Goal: Task Accomplishment & Management: Use online tool/utility

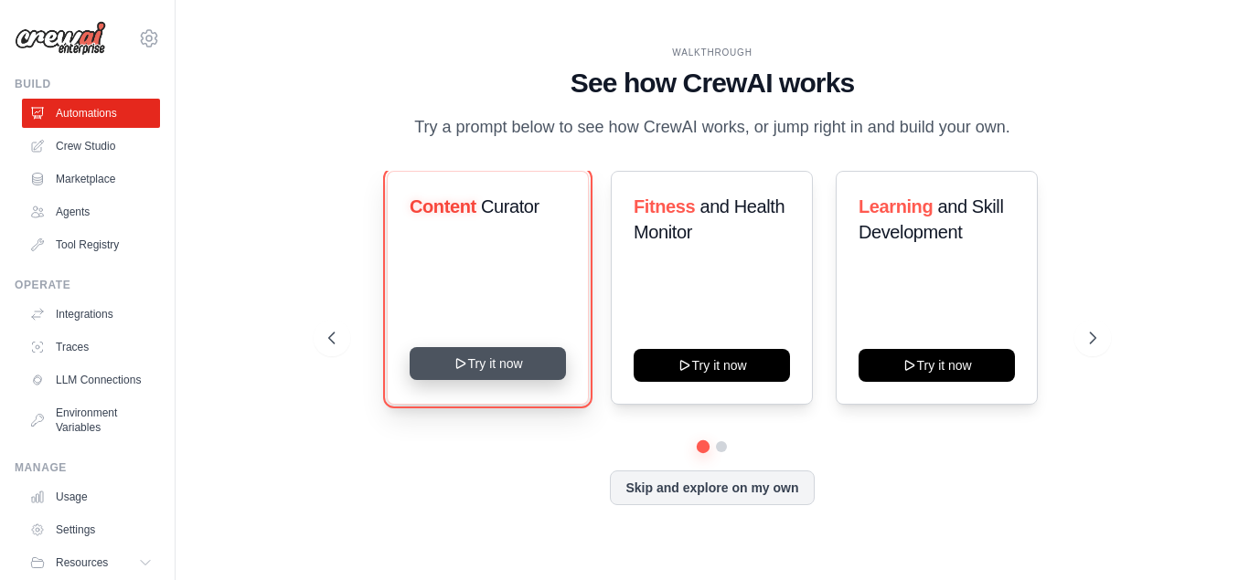
click at [497, 358] on button "Try it now" at bounding box center [488, 363] width 156 height 33
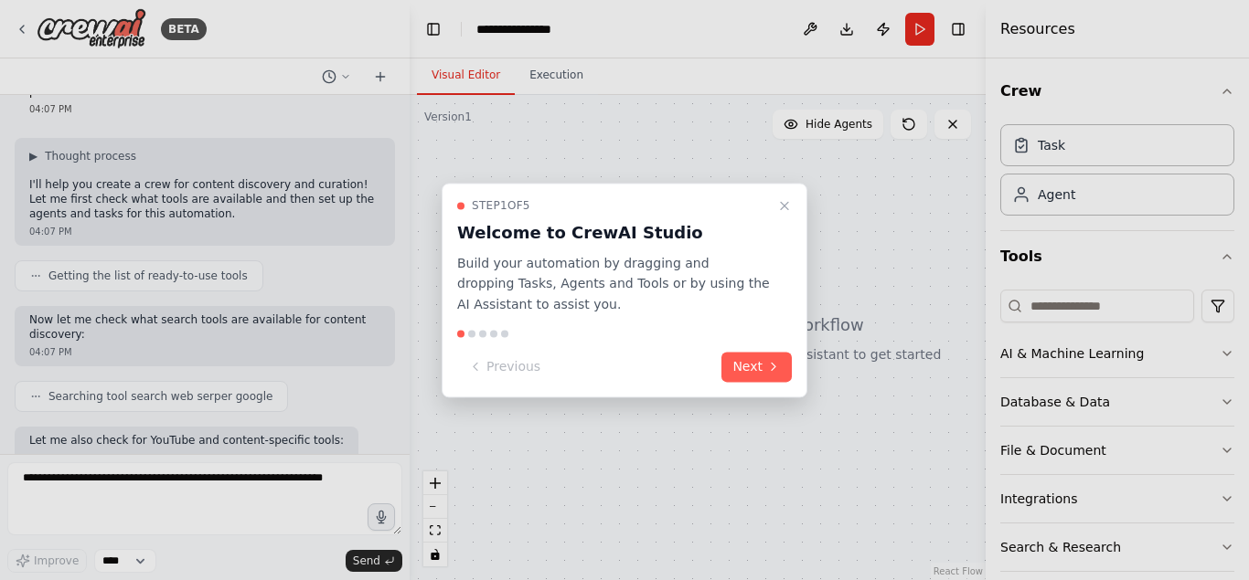
scroll to position [168, 0]
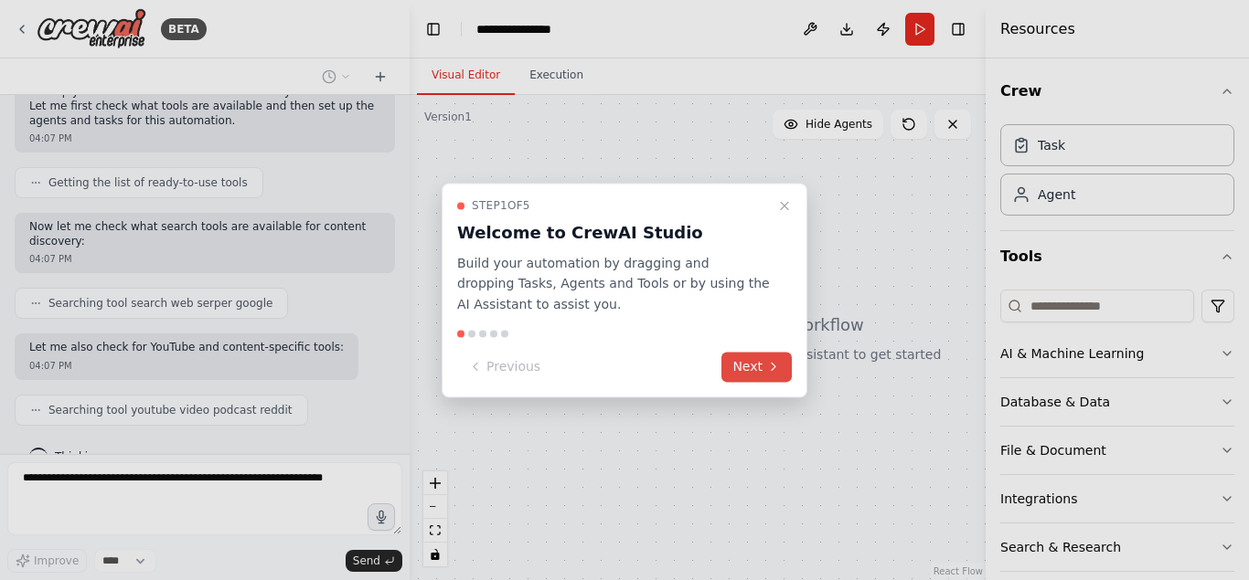
click at [756, 363] on button "Next" at bounding box center [756, 367] width 70 height 30
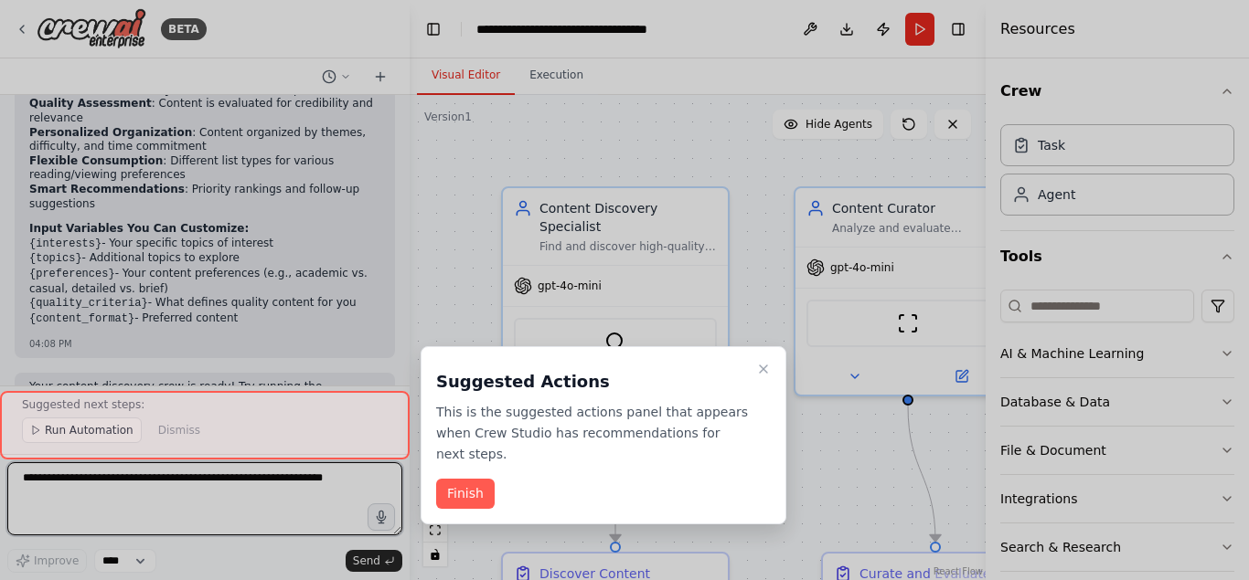
scroll to position [1587, 0]
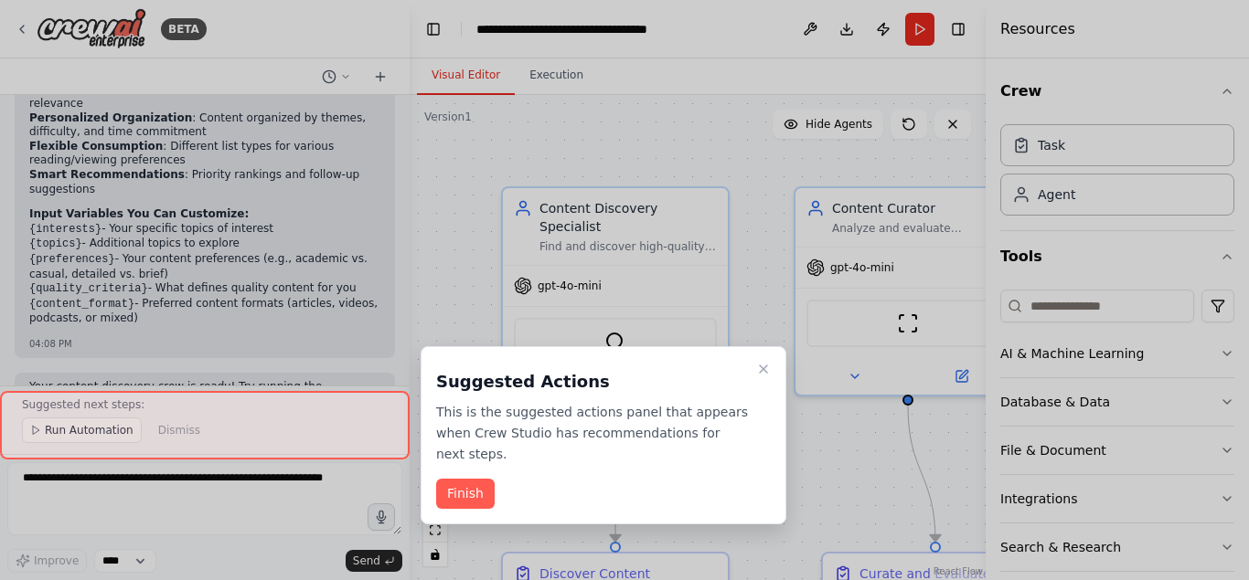
click at [60, 444] on div at bounding box center [205, 425] width 410 height 69
click at [462, 479] on button "Finish" at bounding box center [465, 494] width 59 height 30
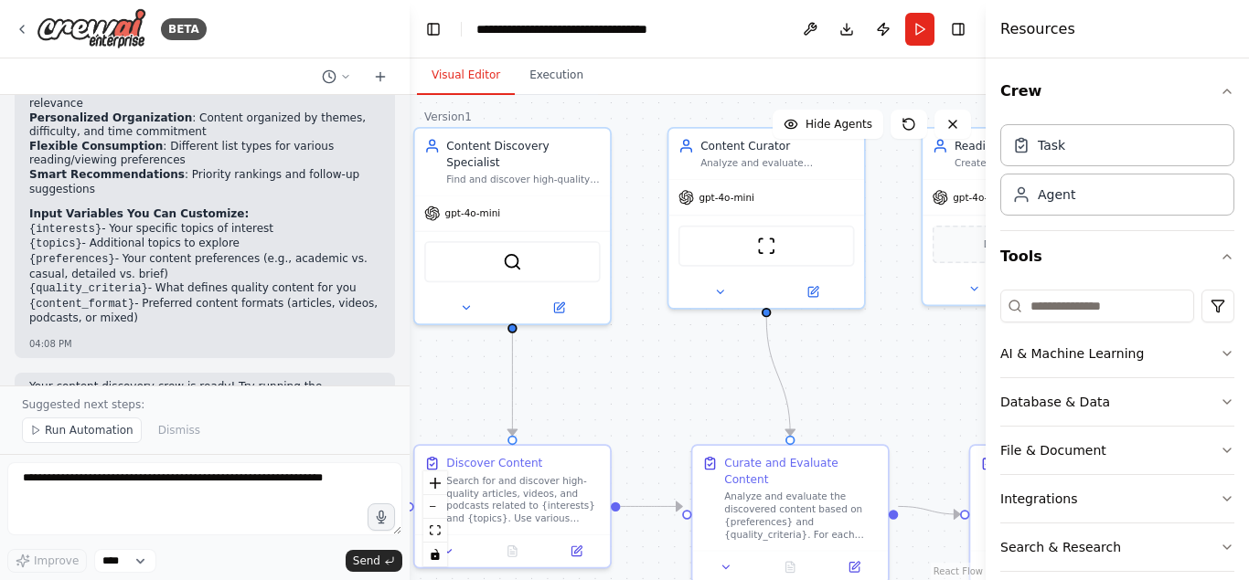
drag, startPoint x: 743, startPoint y: 478, endPoint x: 650, endPoint y: 405, distance: 118.5
click at [623, 399] on div ".deletable-edge-delete-btn { width: 20px; height: 20px; border: 0px solid #ffff…" at bounding box center [698, 337] width 576 height 485
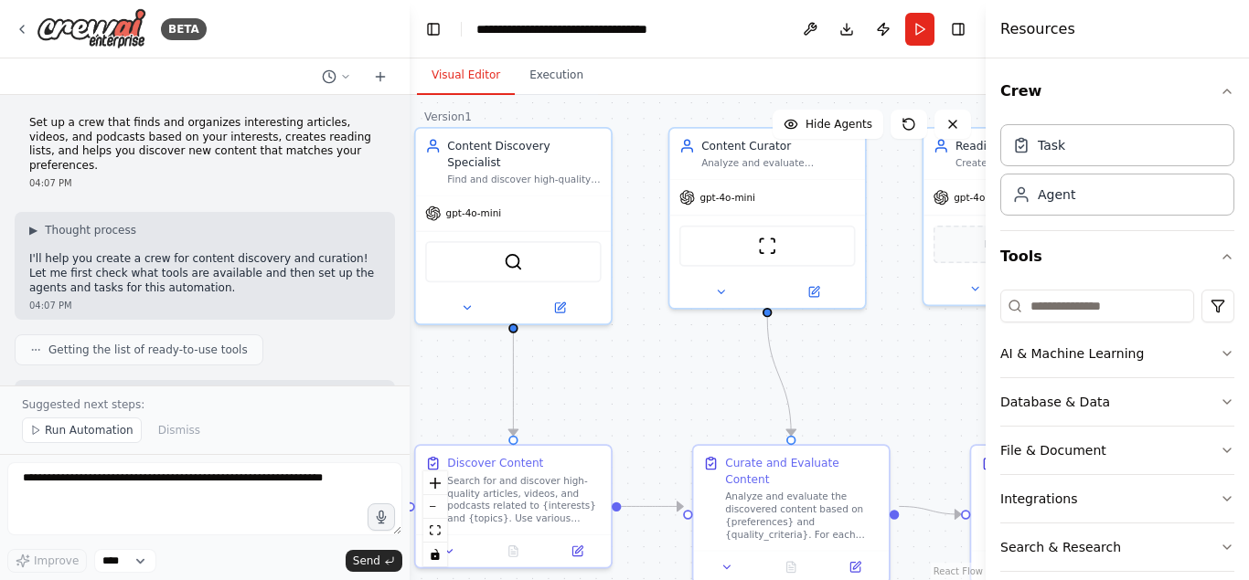
scroll to position [0, 0]
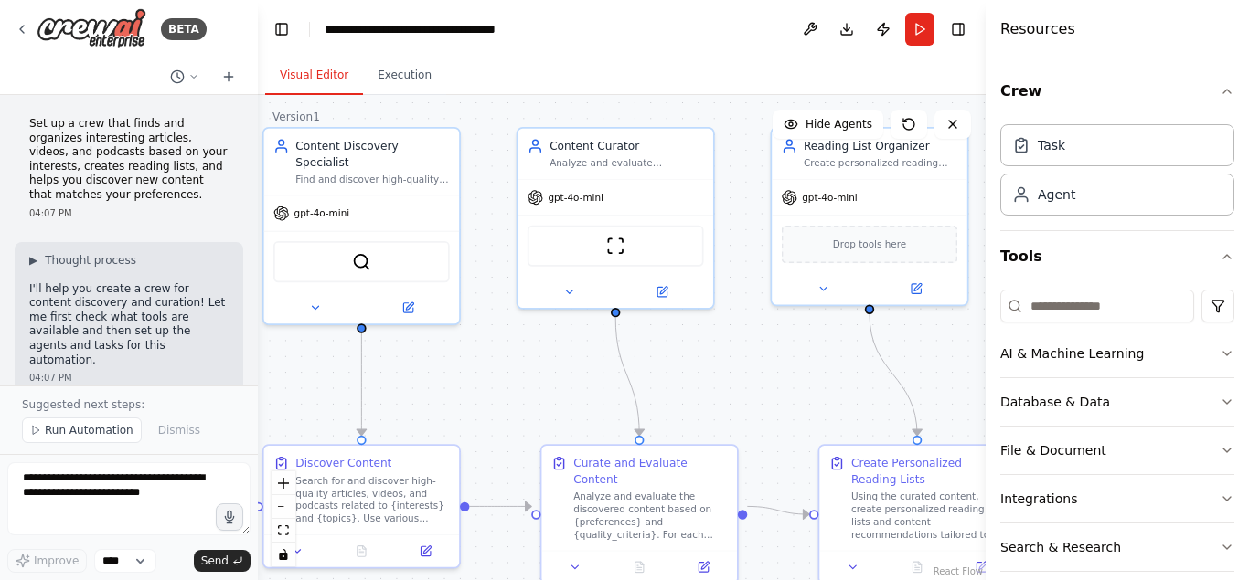
drag, startPoint x: 409, startPoint y: 342, endPoint x: 258, endPoint y: 342, distance: 150.8
click at [258, 342] on div "BETA Set up a crew that finds and organizes interesting articles, videos, and p…" at bounding box center [624, 290] width 1249 height 580
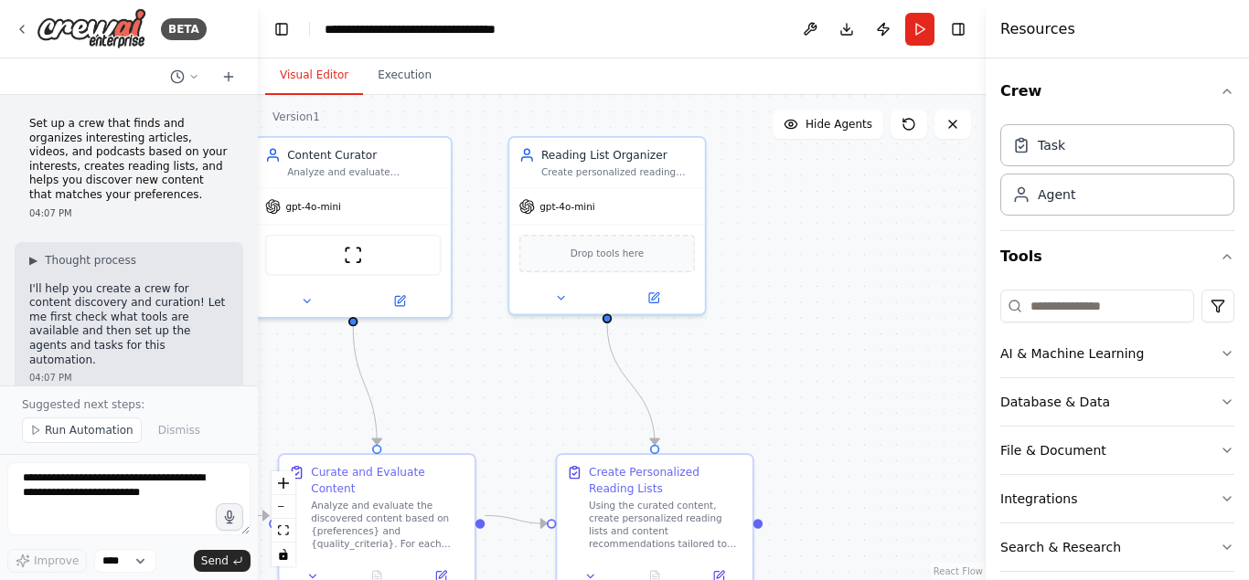
drag, startPoint x: 837, startPoint y: 383, endPoint x: 505, endPoint y: 394, distance: 332.9
click at [526, 395] on div ".deletable-edge-delete-btn { width: 20px; height: 20px; border: 0px solid #ffff…" at bounding box center [622, 337] width 728 height 485
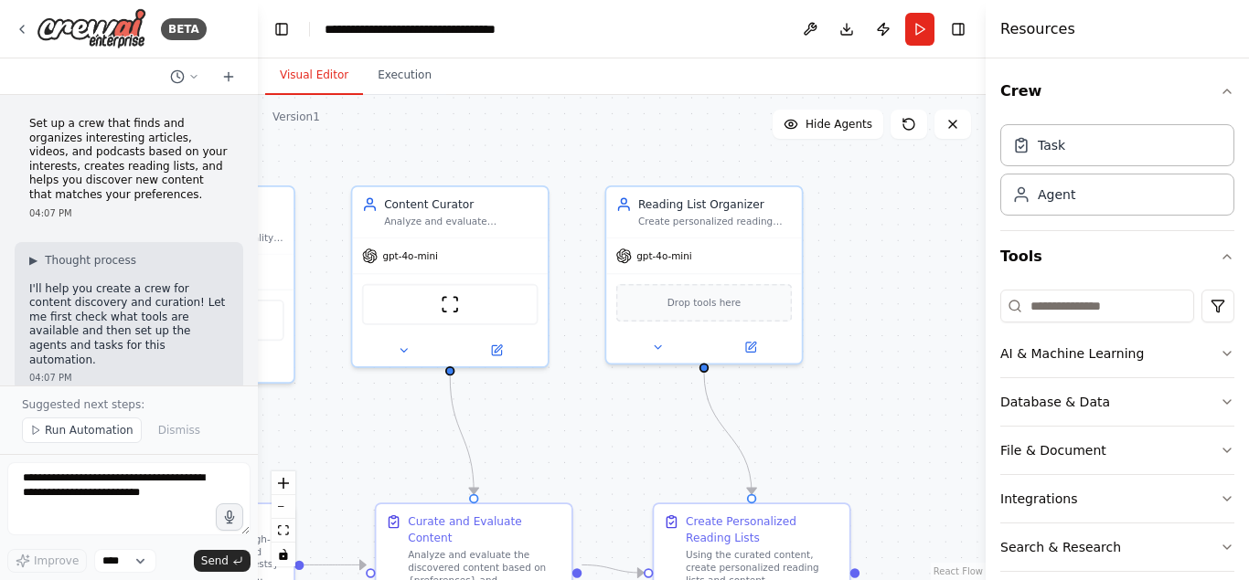
drag, startPoint x: 771, startPoint y: 362, endPoint x: 982, endPoint y: 321, distance: 215.1
click at [982, 321] on div ".deletable-edge-delete-btn { width: 20px; height: 20px; border: 0px solid #ffff…" at bounding box center [622, 337] width 728 height 485
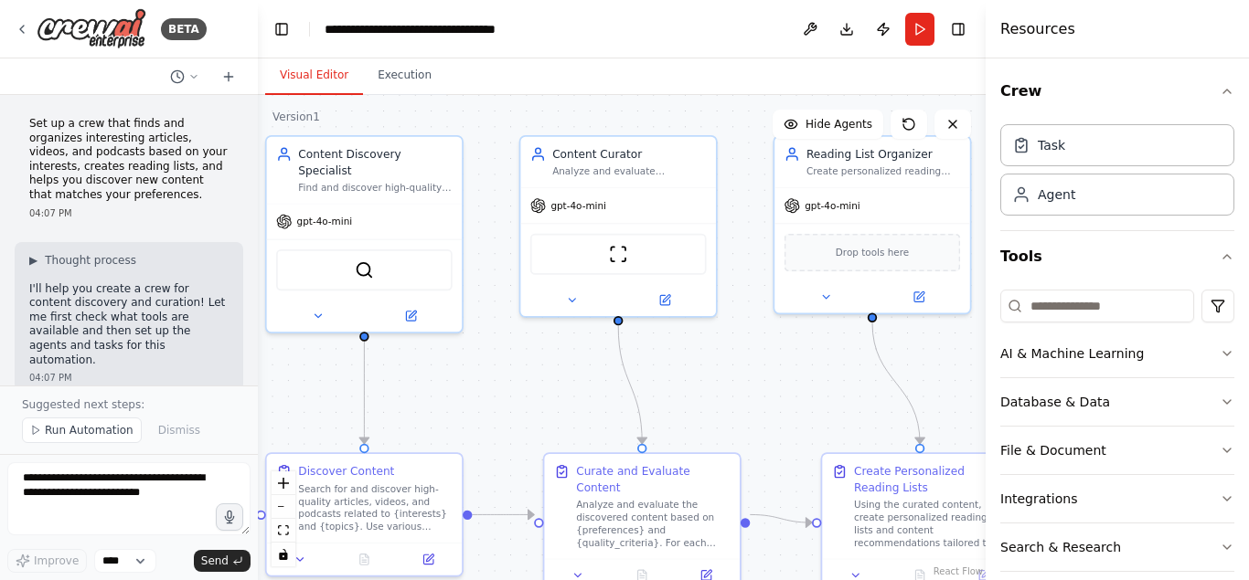
drag, startPoint x: 648, startPoint y: 362, endPoint x: 744, endPoint y: 368, distance: 96.2
click at [744, 368] on div ".deletable-edge-delete-btn { width: 20px; height: 20px; border: 0px solid #ffff…" at bounding box center [622, 337] width 728 height 485
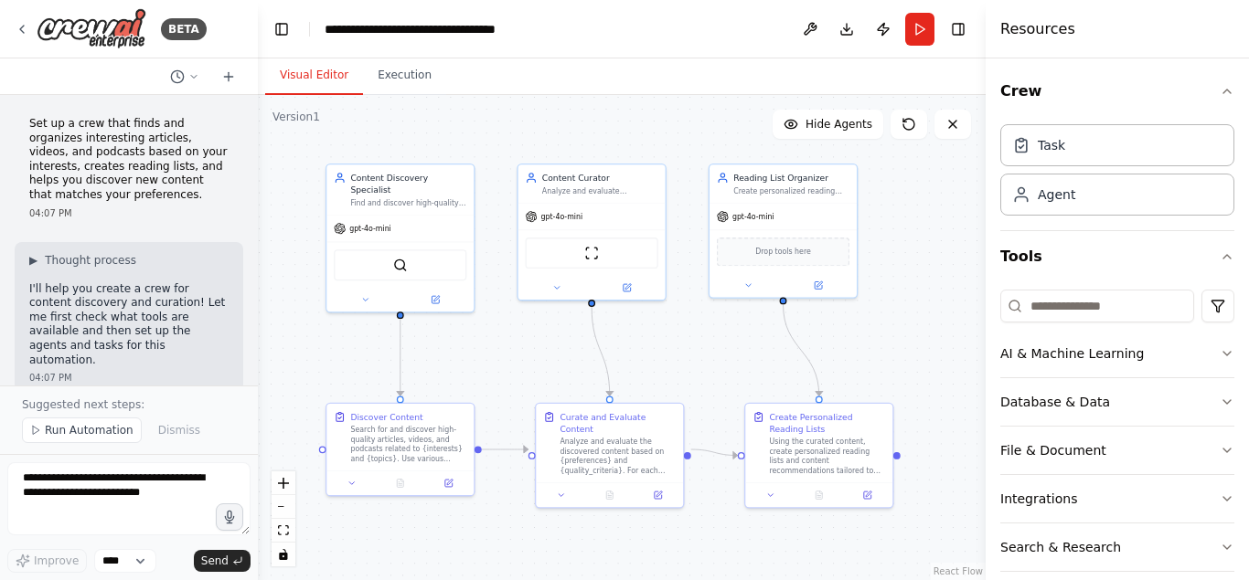
drag, startPoint x: 744, startPoint y: 368, endPoint x: 686, endPoint y: 339, distance: 64.6
click at [686, 339] on div ".deletable-edge-delete-btn { width: 20px; height: 20px; border: 0px solid #ffff…" at bounding box center [622, 337] width 728 height 485
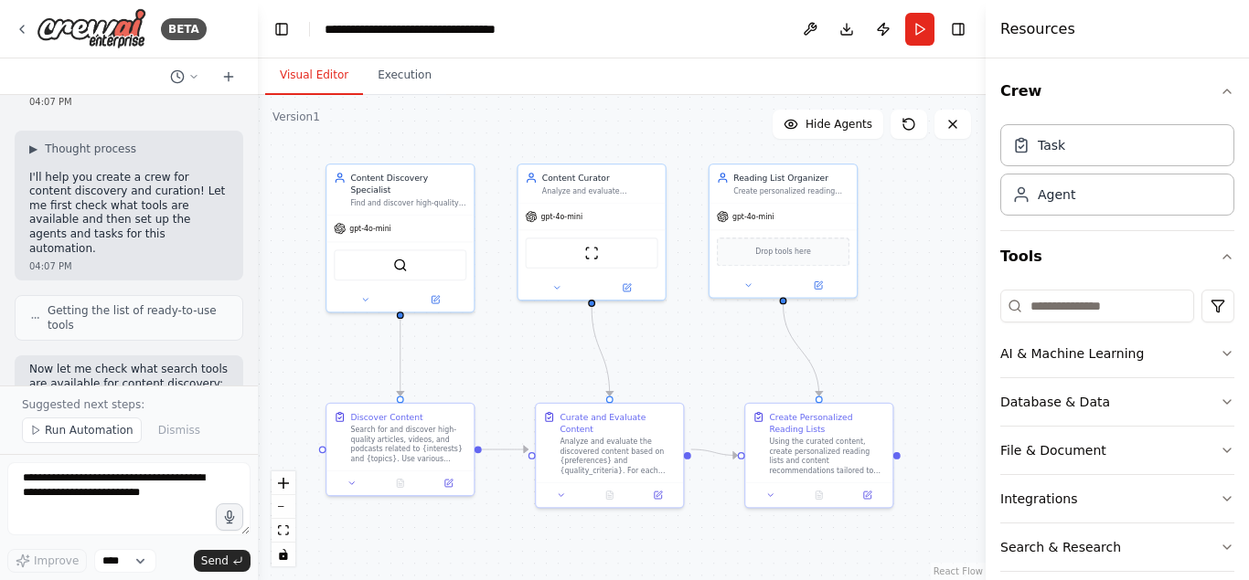
scroll to position [115, 0]
click at [1070, 358] on div "AI & Machine Learning" at bounding box center [1072, 354] width 144 height 18
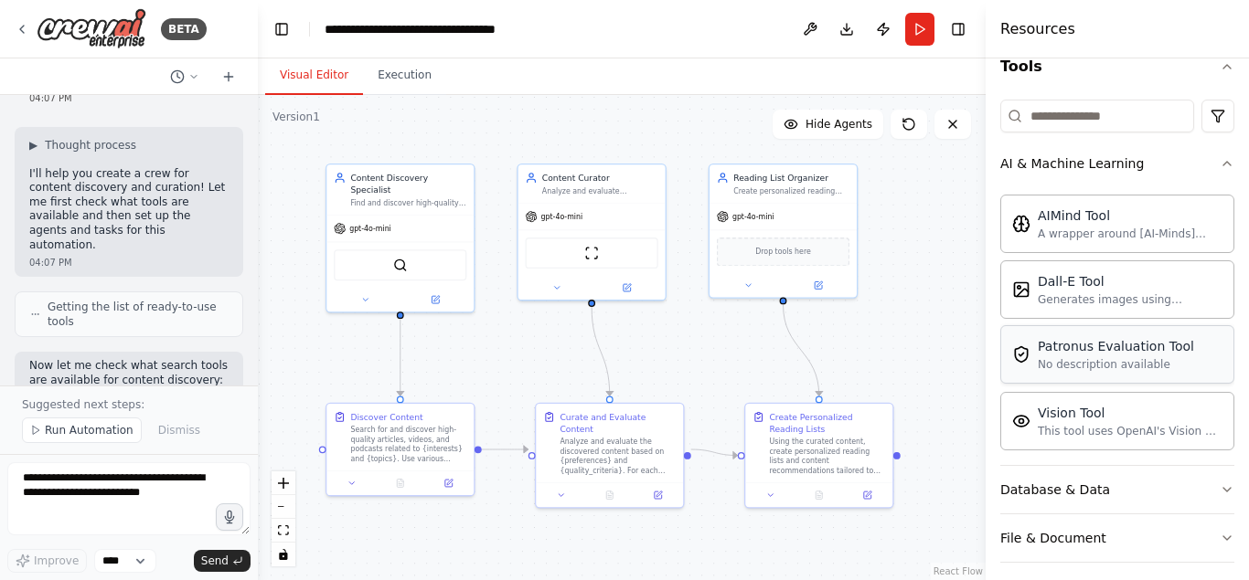
scroll to position [230, 0]
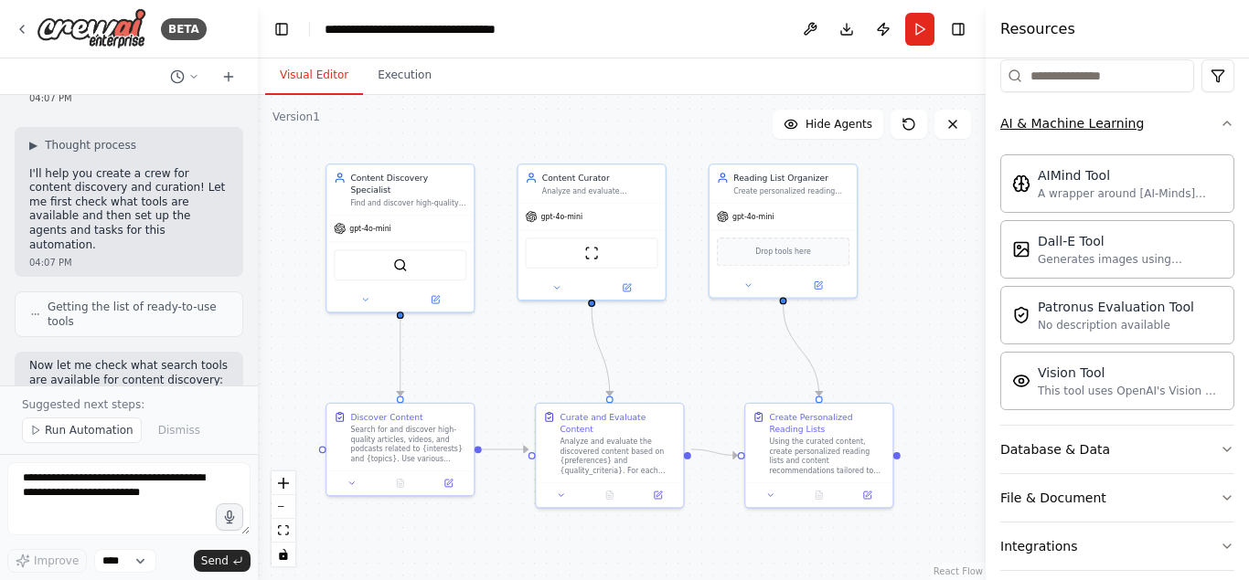
click at [1233, 121] on icon "button" at bounding box center [1226, 123] width 15 height 15
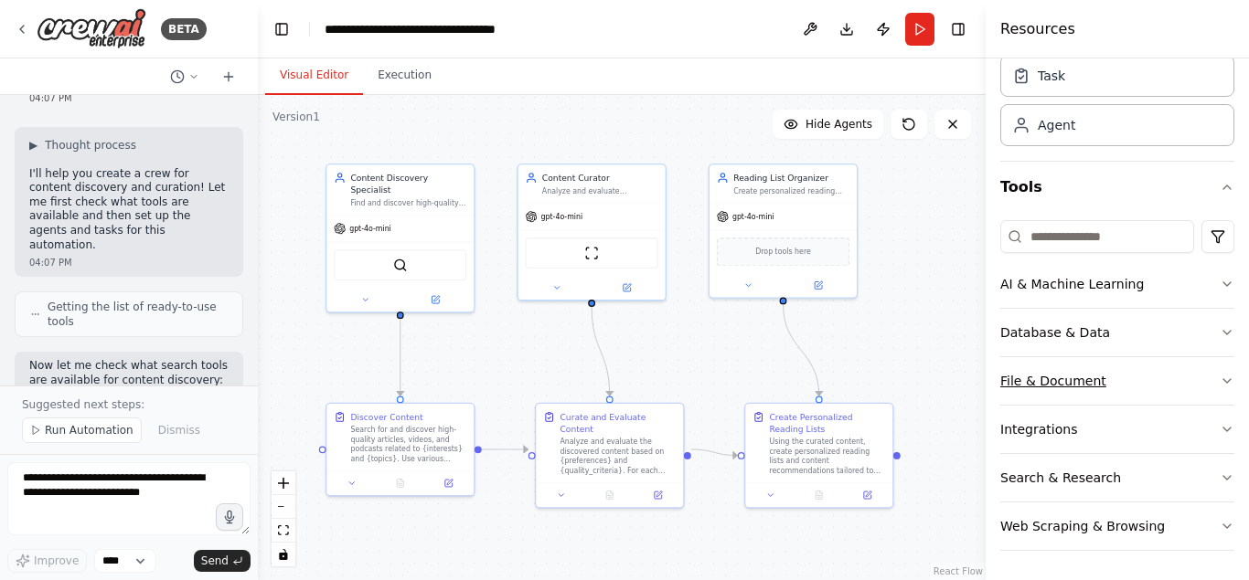
click at [1206, 386] on button "File & Document" at bounding box center [1117, 381] width 234 height 48
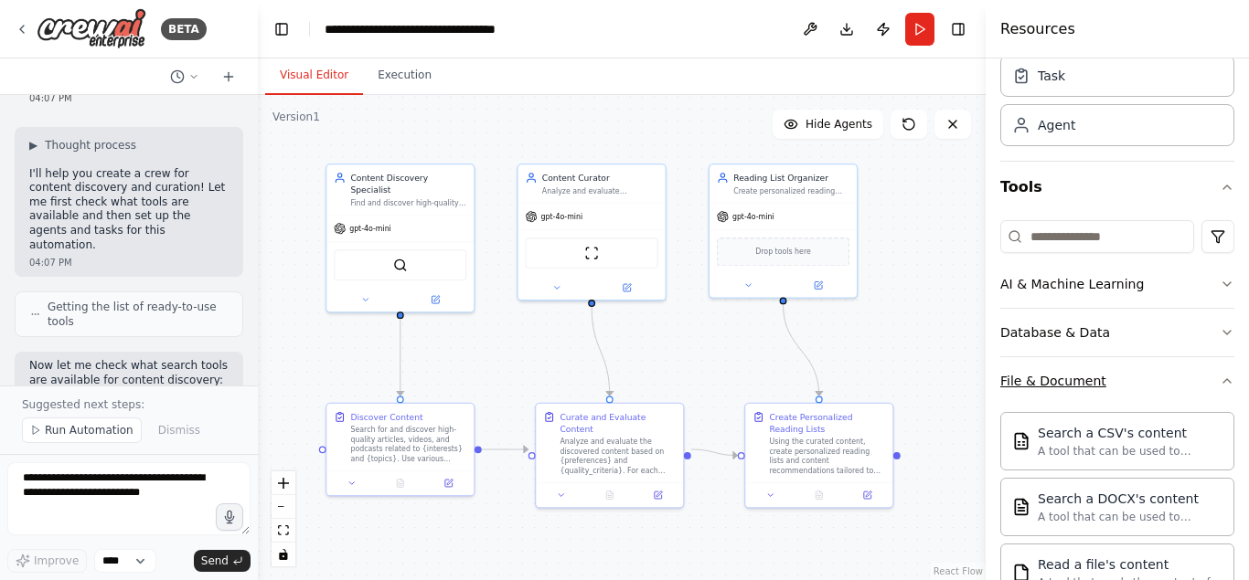
click at [1194, 371] on button "File & Document" at bounding box center [1117, 381] width 234 height 48
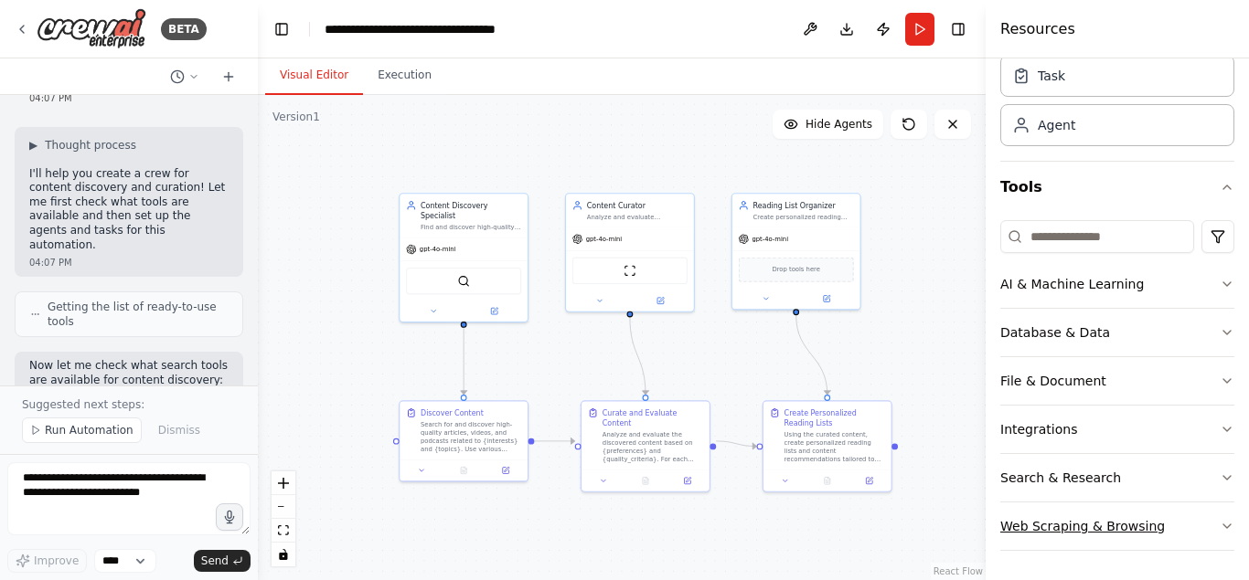
click at [1112, 523] on div "Web Scraping & Browsing" at bounding box center [1082, 526] width 165 height 18
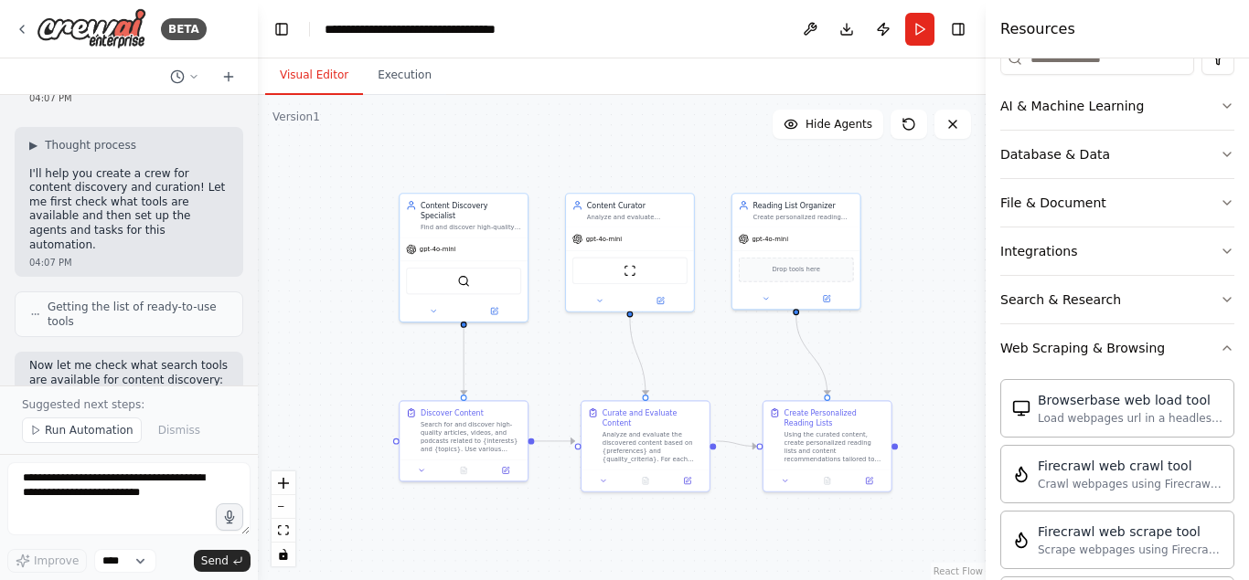
scroll to position [415, 0]
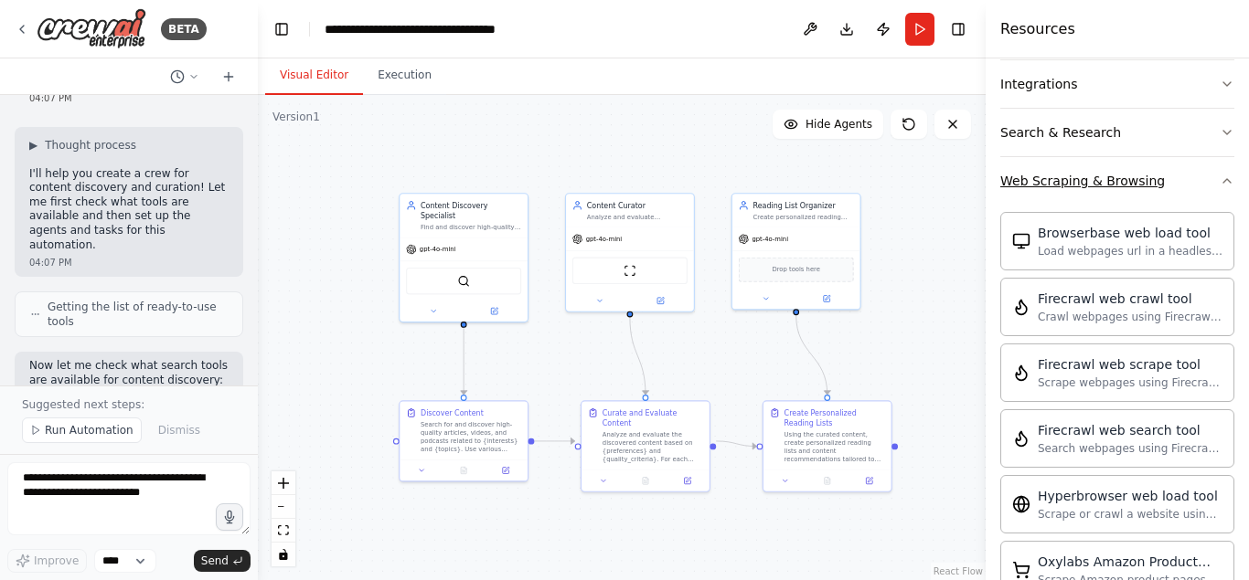
click at [1189, 183] on button "Web Scraping & Browsing" at bounding box center [1117, 181] width 234 height 48
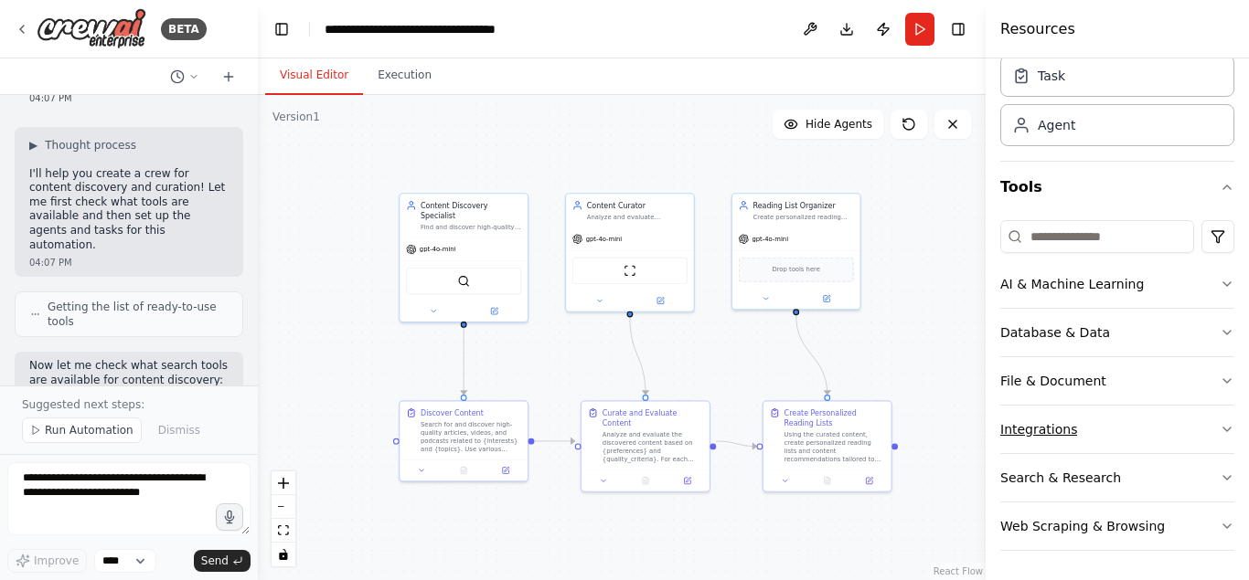
click at [1132, 427] on button "Integrations" at bounding box center [1117, 430] width 234 height 48
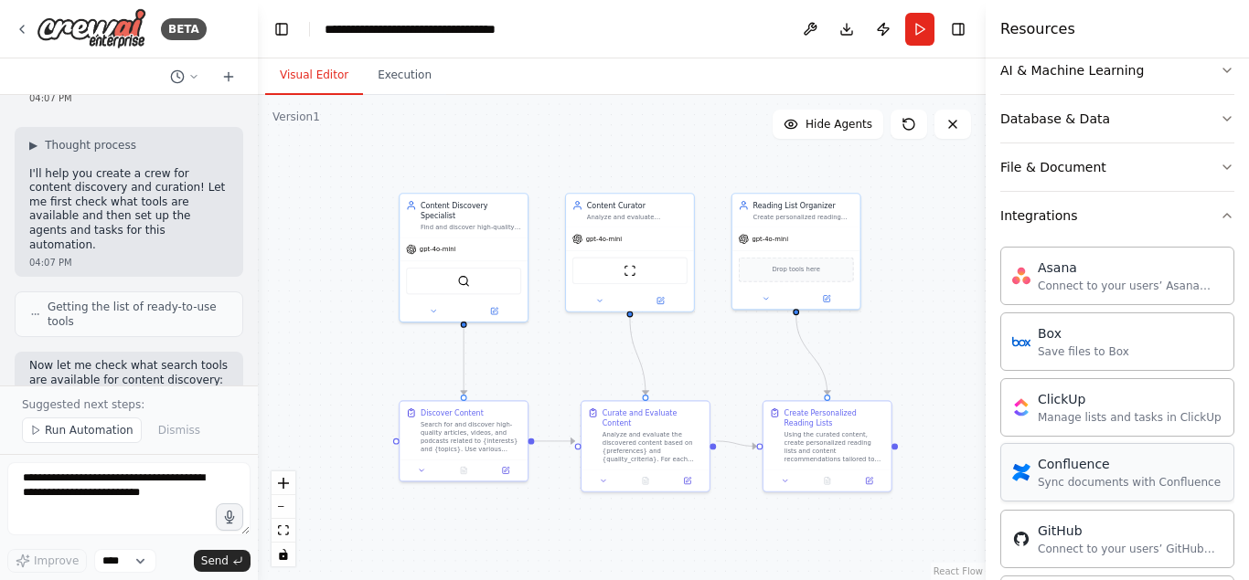
scroll to position [199, 0]
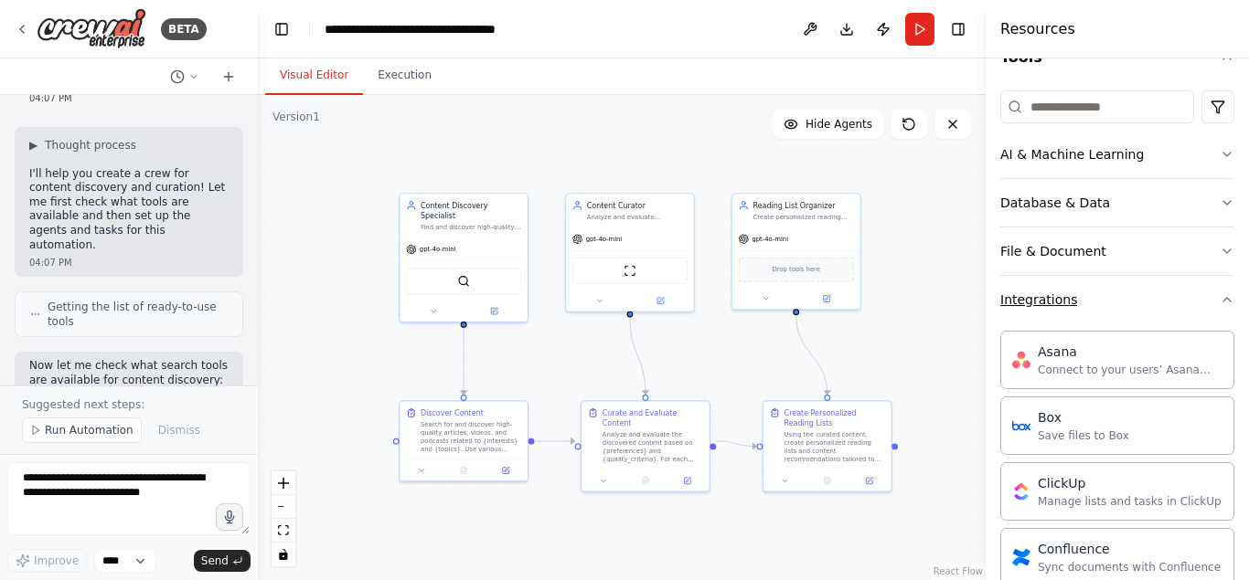
click at [1197, 298] on button "Integrations" at bounding box center [1117, 300] width 234 height 48
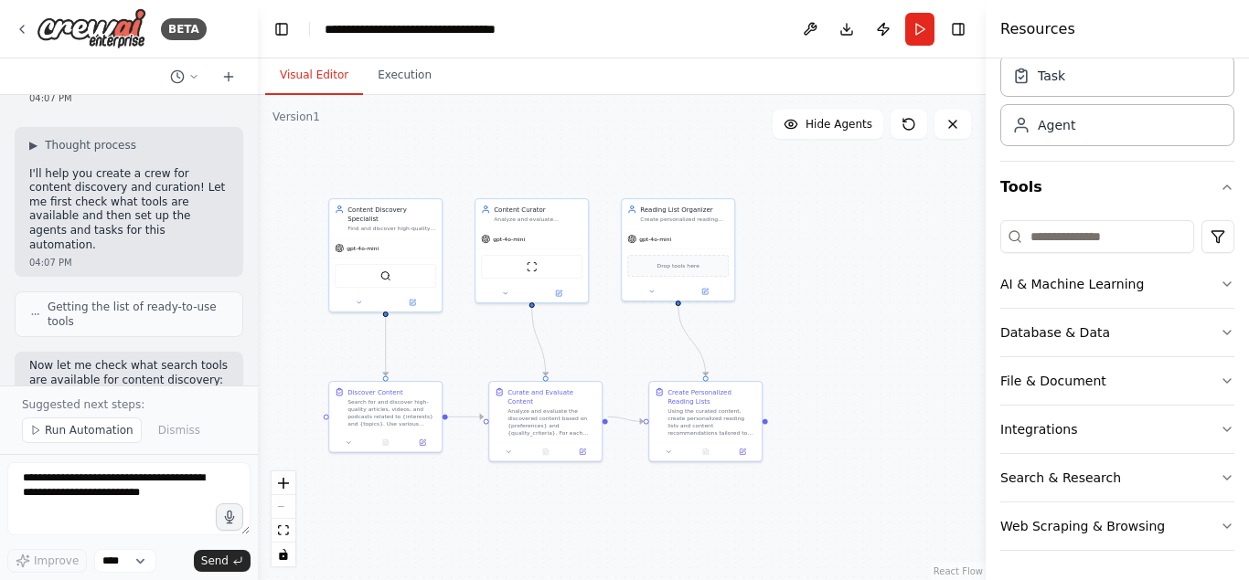
drag, startPoint x: 925, startPoint y: 211, endPoint x: 797, endPoint y: 199, distance: 128.5
click at [797, 199] on div ".deletable-edge-delete-btn { width: 20px; height: 20px; border: 0px solid #ffff…" at bounding box center [622, 337] width 728 height 485
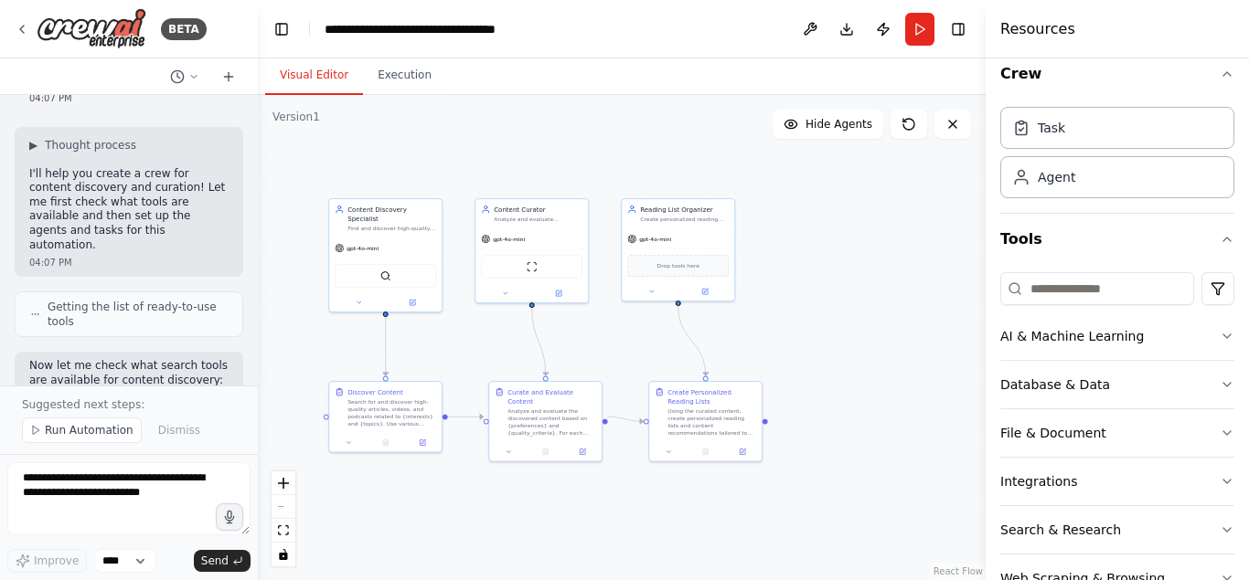
scroll to position [0, 0]
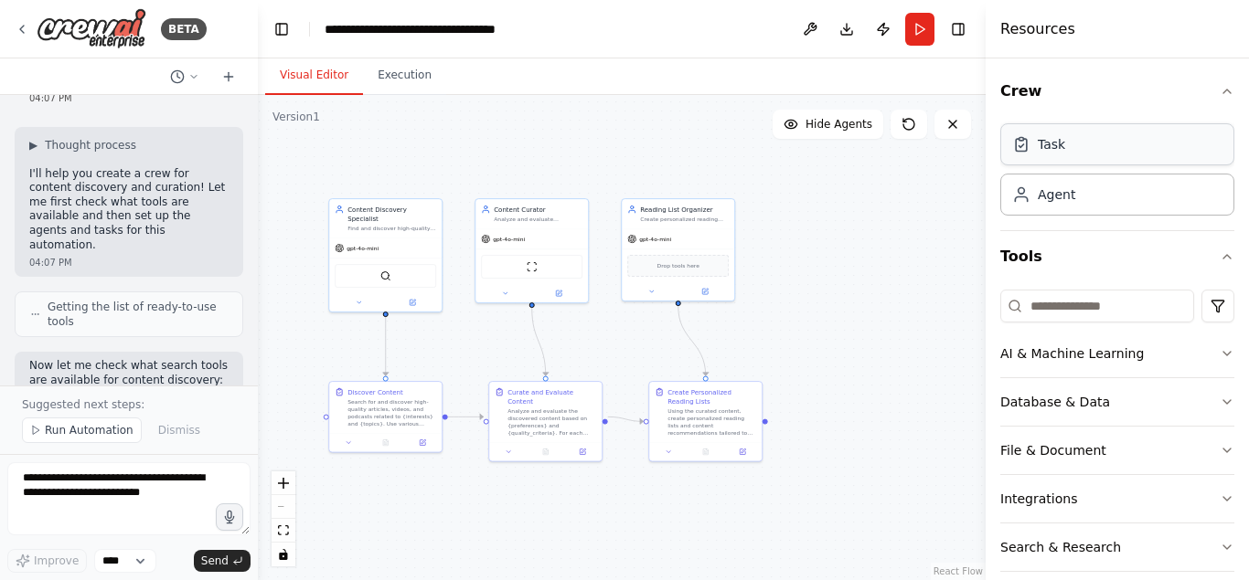
click at [1083, 145] on div "Task" at bounding box center [1117, 144] width 234 height 42
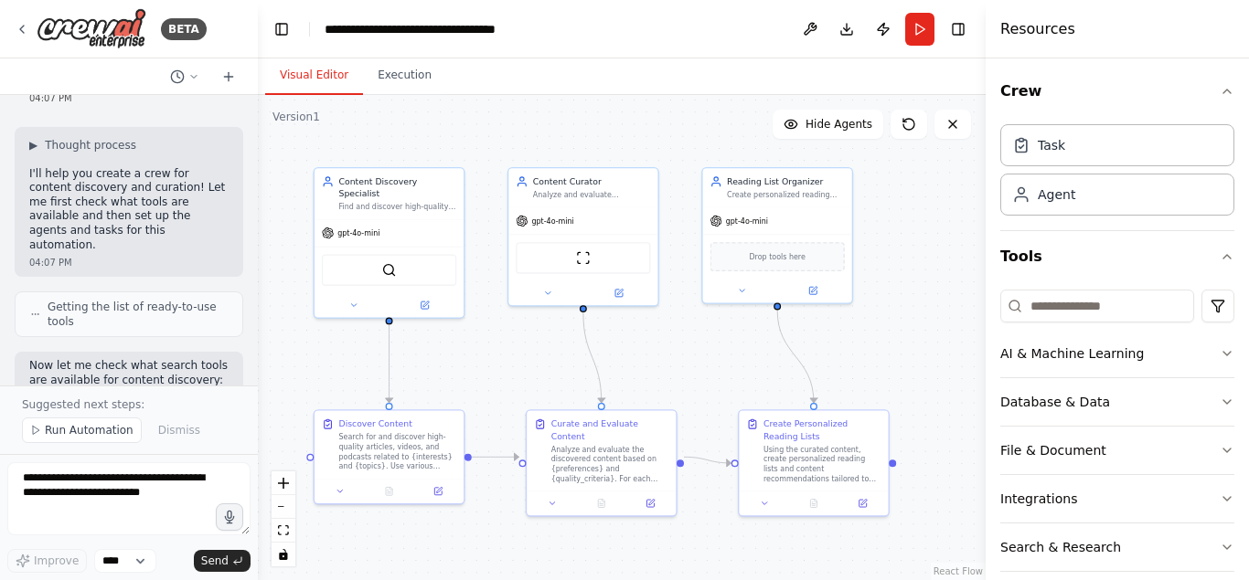
drag, startPoint x: 459, startPoint y: 348, endPoint x: 521, endPoint y: 335, distance: 63.5
click at [521, 335] on div ".deletable-edge-delete-btn { width: 20px; height: 20px; border: 0px solid #ffff…" at bounding box center [622, 337] width 728 height 485
drag, startPoint x: 387, startPoint y: 256, endPoint x: 386, endPoint y: 274, distance: 18.3
click at [386, 274] on img at bounding box center [389, 279] width 15 height 15
click at [1178, 497] on button "Integrations" at bounding box center [1117, 499] width 234 height 48
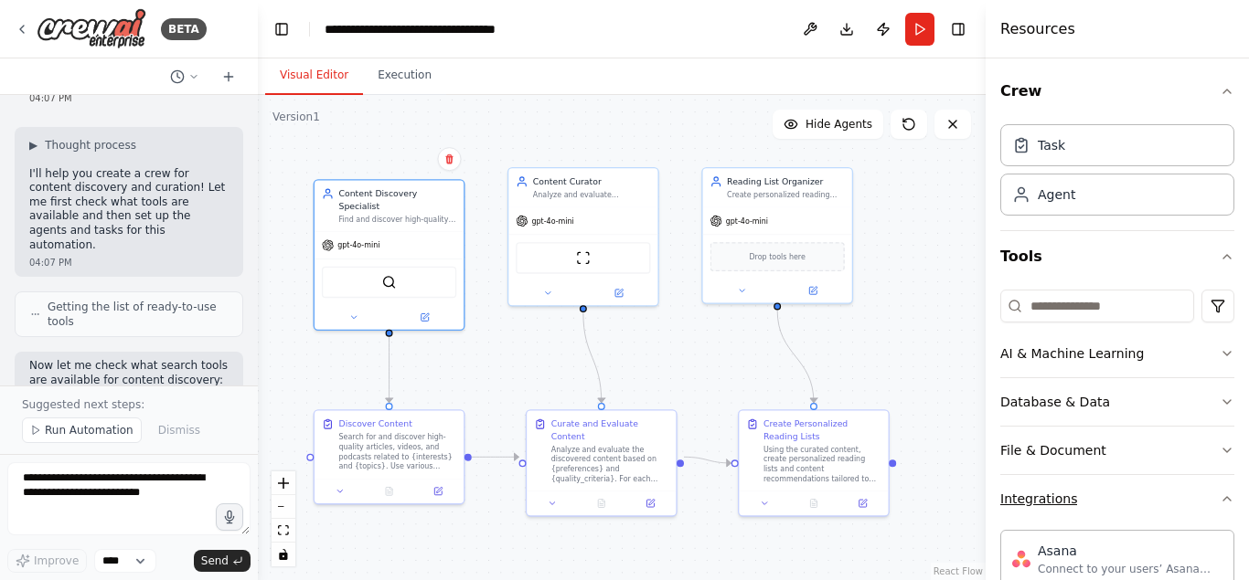
click at [1179, 495] on button "Integrations" at bounding box center [1117, 499] width 234 height 48
click at [1217, 456] on button "File & Document" at bounding box center [1117, 451] width 234 height 48
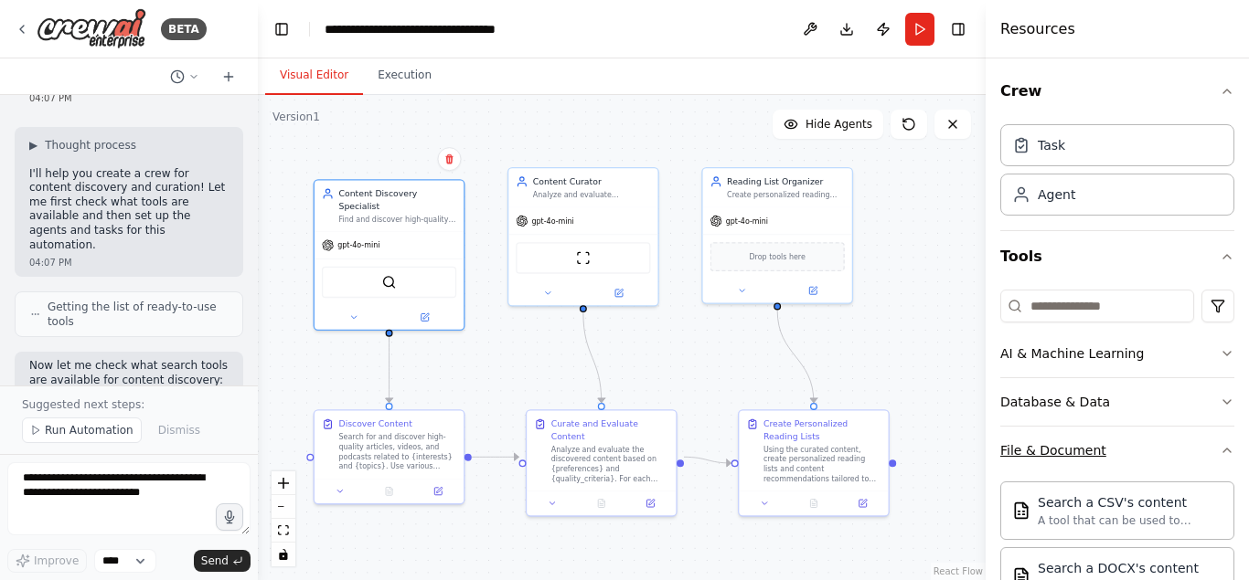
click at [1222, 442] on button "File & Document" at bounding box center [1117, 451] width 234 height 48
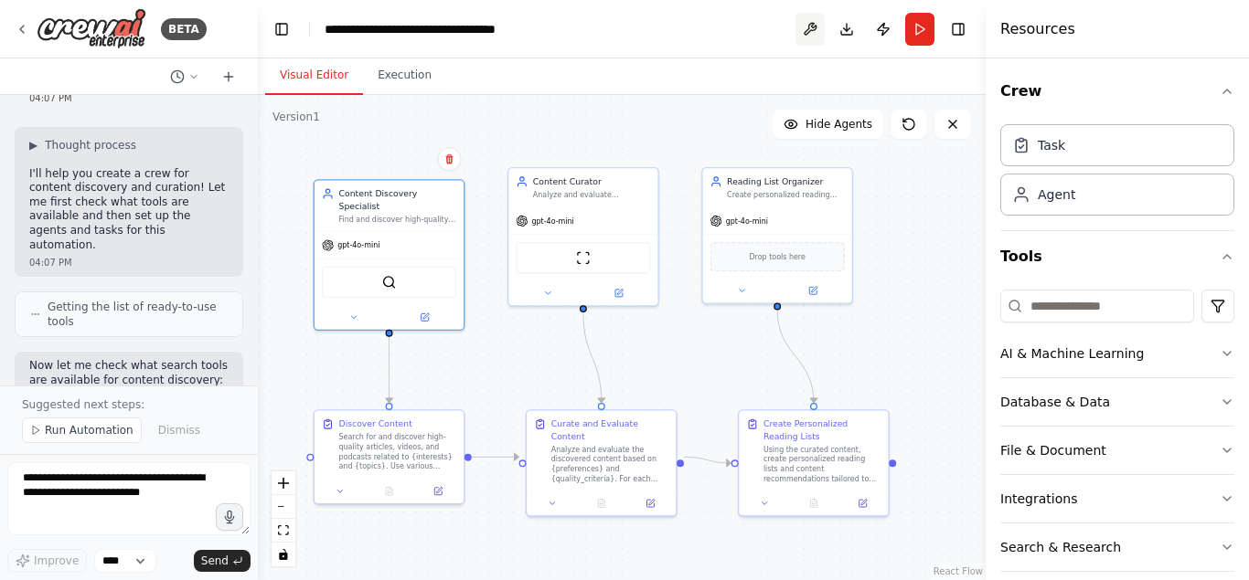
click at [809, 27] on button at bounding box center [809, 29] width 29 height 33
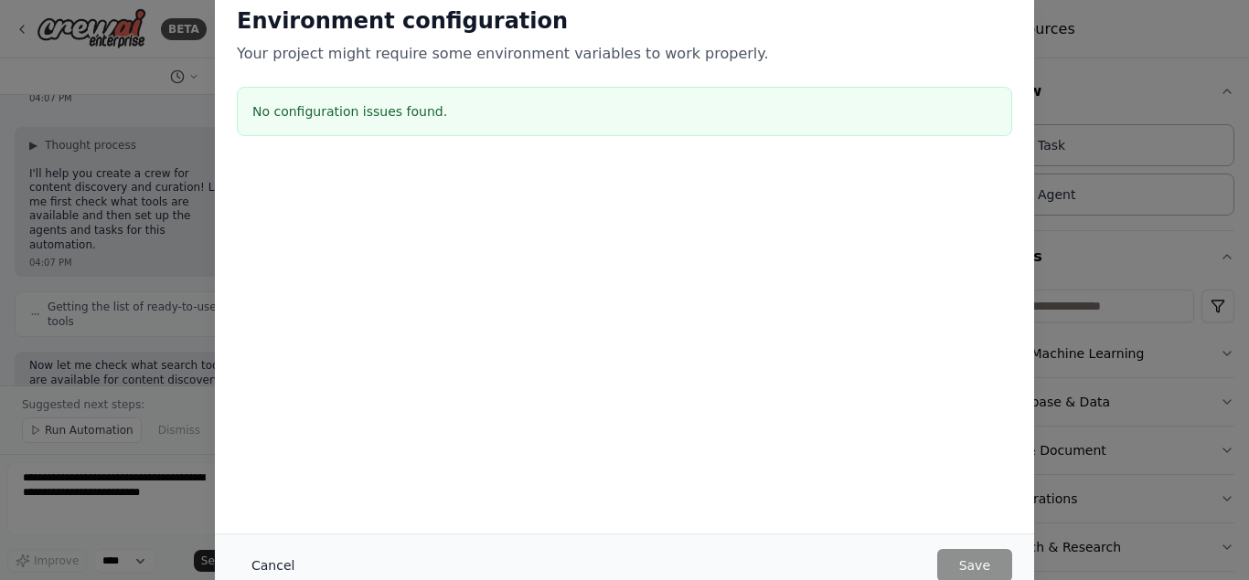
click at [278, 564] on button "Cancel" at bounding box center [273, 565] width 72 height 33
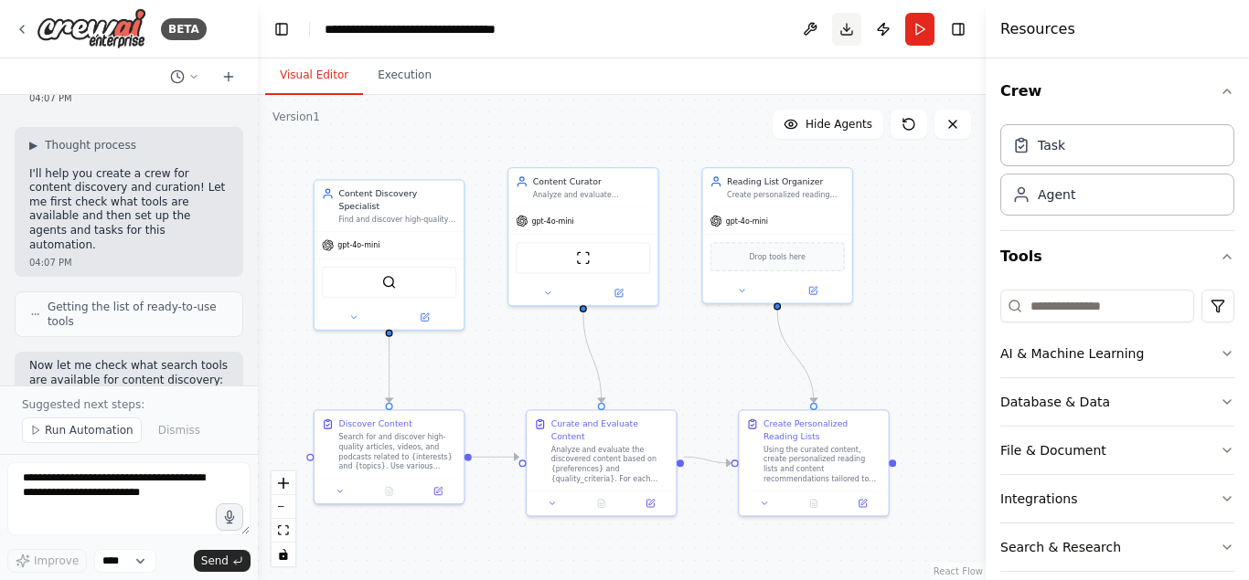
click at [852, 30] on button "Download" at bounding box center [846, 29] width 29 height 33
click at [849, 25] on button "Download" at bounding box center [846, 29] width 29 height 33
click at [888, 19] on button "Publish" at bounding box center [882, 29] width 29 height 33
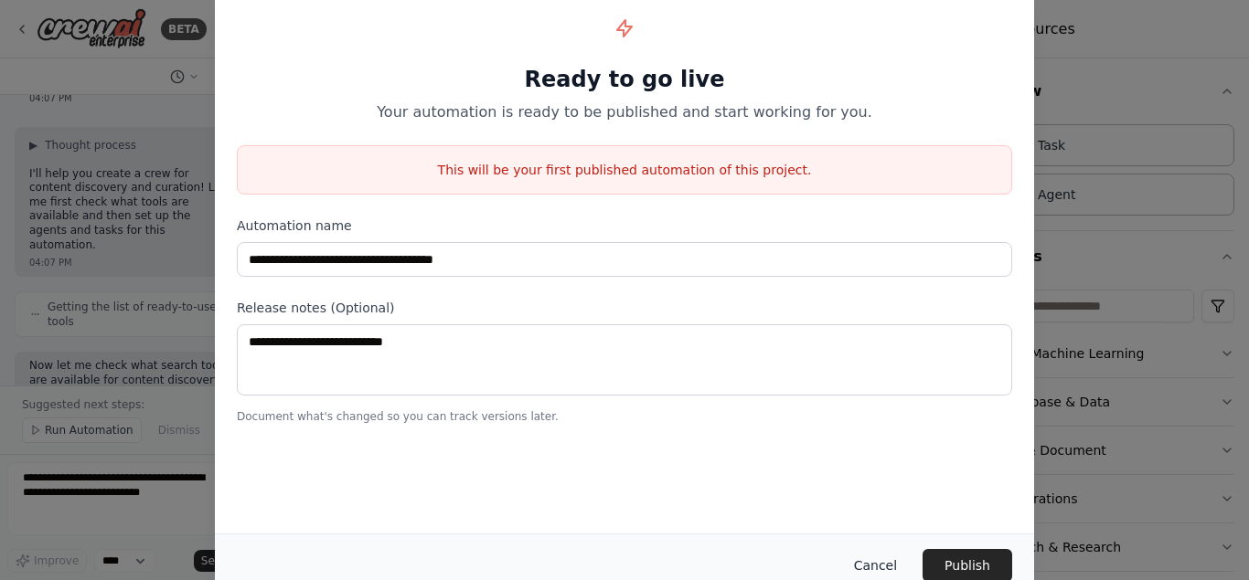
click at [873, 561] on button "Cancel" at bounding box center [875, 565] width 72 height 33
